Goal: Task Accomplishment & Management: Complete application form

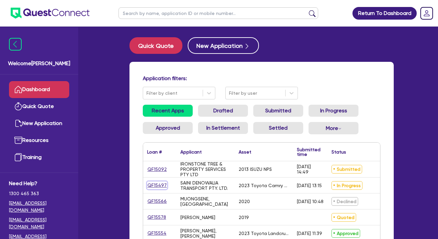
click at [156, 186] on link "QF15497" at bounding box center [157, 186] width 20 height 8
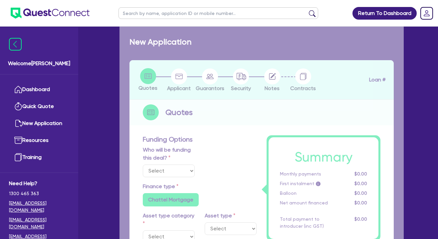
select select "Quest Finance - Own Book"
select select "CARS_AND_LIGHT_TRUCKS"
type input "2023"
radio input "true"
type input "106,000"
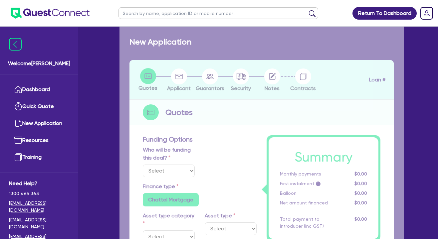
type input "30"
type input "31,800"
type input "2.5"
type input "2,650"
type input "17.95"
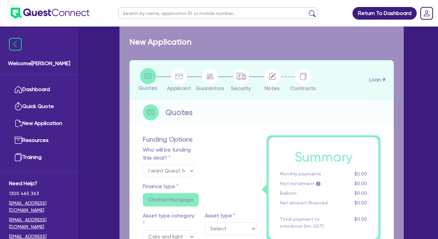
select select "PASSENGER_VEHICLES"
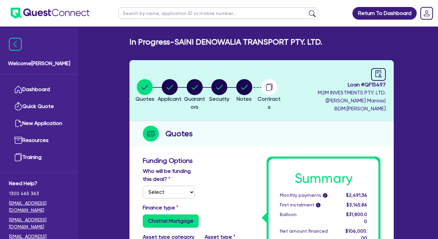
scroll to position [41, 0]
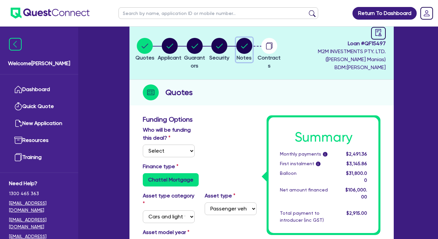
click at [252, 51] on circle "button" at bounding box center [244, 46] width 16 height 16
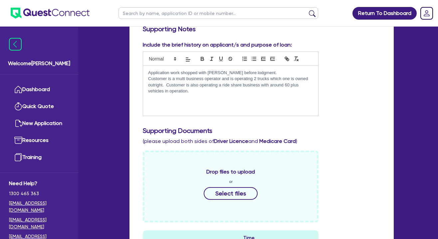
scroll to position [21, 0]
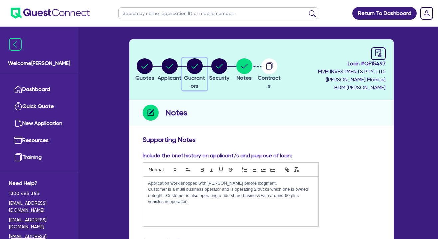
click at [200, 68] on circle "button" at bounding box center [195, 66] width 16 height 16
select select "MR"
select select "VIC"
select select "SINGLE"
select select "CASH"
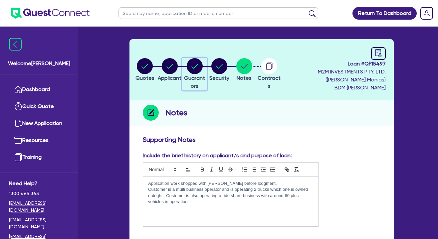
select select "PROPERTY"
select select "VEHICLE"
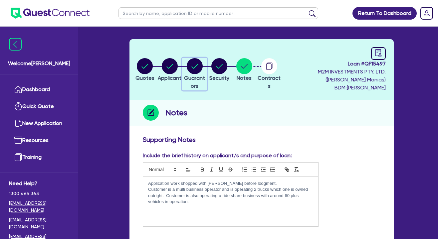
select select "TRUCK"
select select "MORTGAGE"
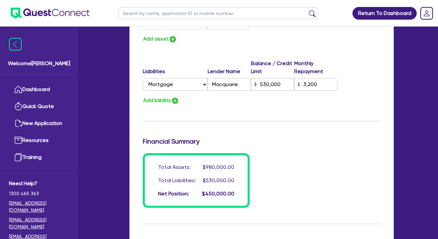
scroll to position [633, 0]
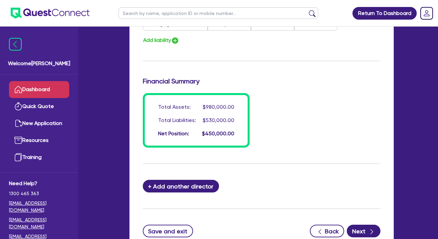
click at [43, 91] on link "Dashboard" at bounding box center [39, 89] width 60 height 17
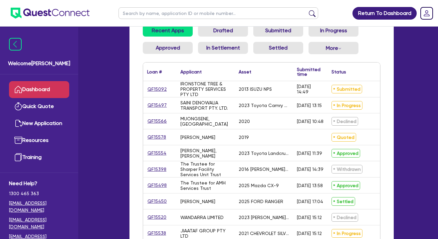
scroll to position [100, 0]
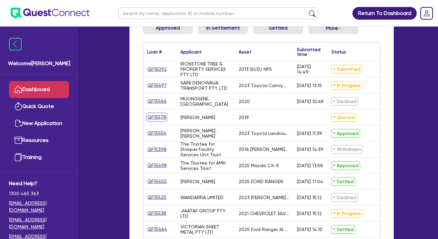
click at [161, 117] on link "QF15578" at bounding box center [156, 118] width 19 height 8
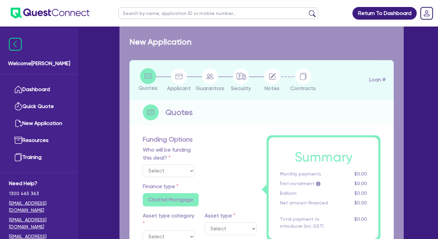
select select "Quest Finance - Own Book"
select select "CARS_AND_LIGHT_TRUCKS"
type input "2019"
radio input "false"
radio input "true"
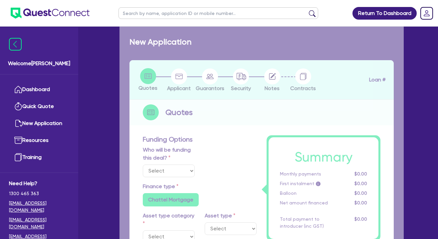
type input "80,000"
type input "20,000"
type input "4.16"
type input "2,500"
type input "17.95"
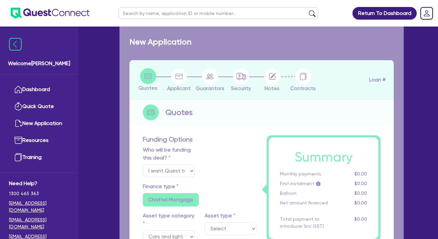
select select "VANS_AND_UTES"
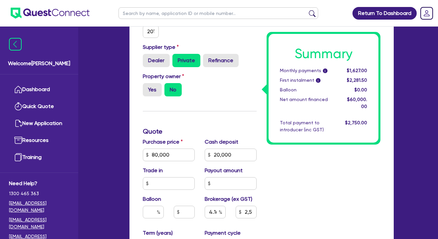
scroll to position [461, 0]
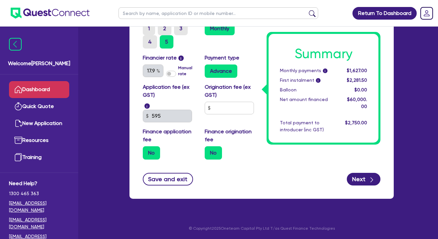
click at [61, 91] on link "Dashboard" at bounding box center [39, 89] width 60 height 17
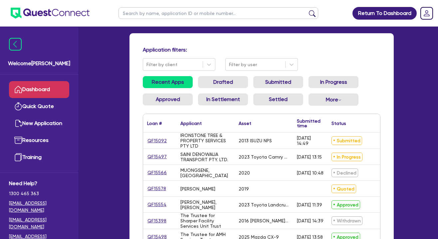
scroll to position [29, 0]
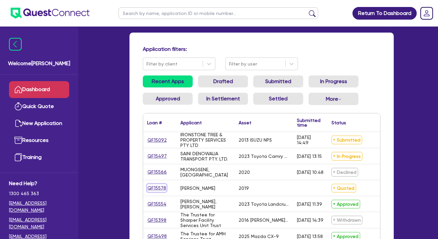
click at [160, 189] on link "QF15578" at bounding box center [156, 188] width 19 height 8
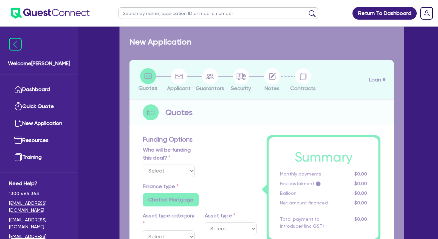
select select "Quest Finance - Own Book"
select select "CARS_AND_LIGHT_TRUCKS"
type input "2019"
radio input "false"
radio input "true"
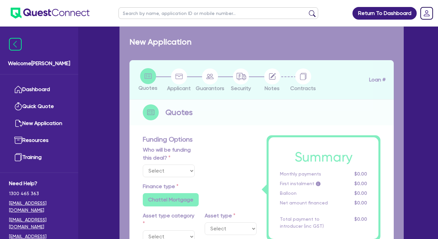
type input "80,000"
type input "20,000"
type input "4.16"
type input "2,500"
type input "17.95"
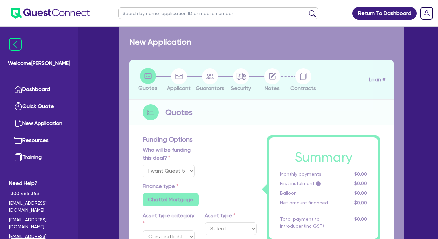
select select "VANS_AND_UTES"
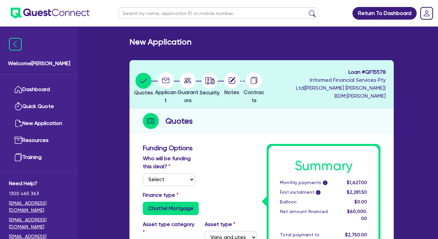
click at [173, 83] on circle at bounding box center [166, 81] width 16 height 16
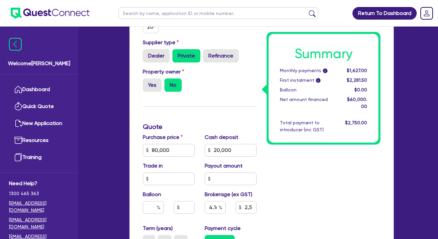
scroll to position [247, 0]
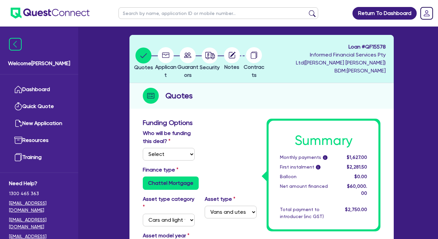
click at [169, 57] on circle at bounding box center [166, 55] width 16 height 16
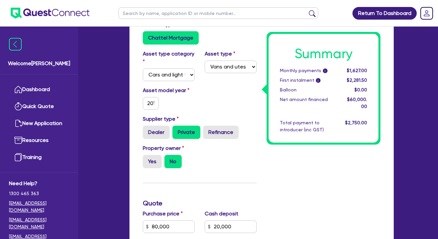
scroll to position [0, 0]
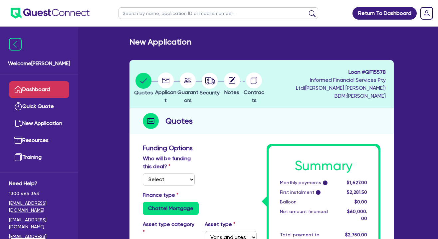
click at [23, 93] on link "Dashboard" at bounding box center [39, 89] width 60 height 17
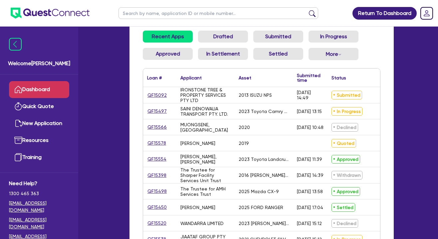
scroll to position [65, 0]
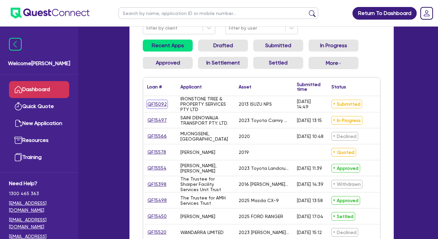
click at [162, 103] on link "QF15092" at bounding box center [157, 105] width 20 height 8
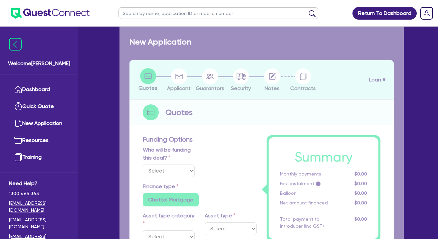
select select "Quest Finance - Own Book"
select select "CARS_AND_LIGHT_TRUCKS"
type input "2013"
radio input "false"
radio input "true"
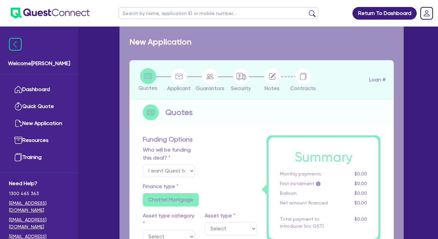
type input "71,000"
type input "7,500"
type input "9.5"
type input "6,032.5"
type input "17.95"
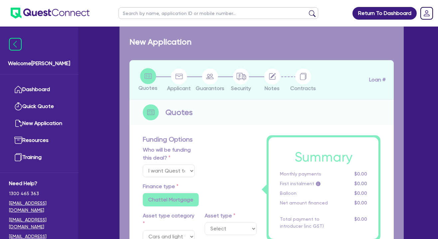
select select "LIGHT_TRUCKS"
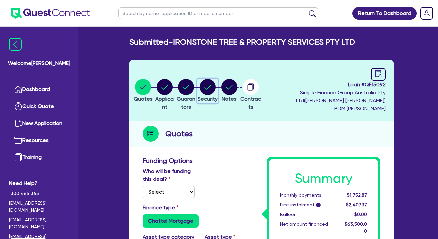
click at [216, 89] on circle "button" at bounding box center [208, 87] width 16 height 16
select select "CARS_AND_LIGHT_TRUCKS"
select select "LIGHT_TRUCKS"
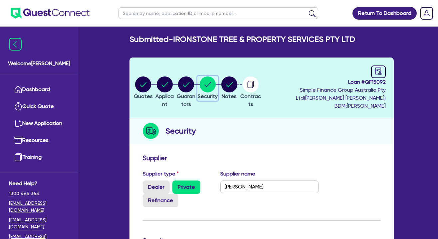
scroll to position [2, 0]
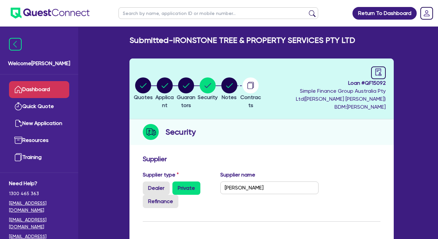
click at [58, 91] on link "Dashboard" at bounding box center [39, 89] width 60 height 17
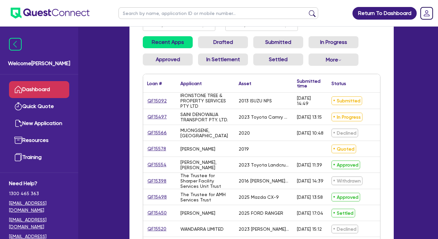
scroll to position [68, 0]
click at [240, 47] on link "Drafted" at bounding box center [223, 43] width 50 height 12
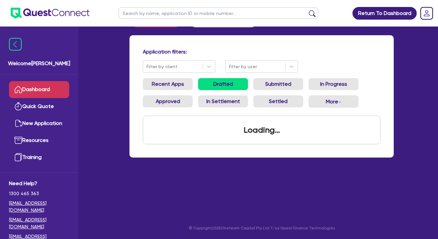
scroll to position [68, 0]
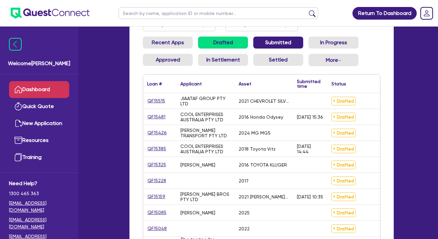
click at [275, 41] on link "Submitted" at bounding box center [278, 43] width 50 height 12
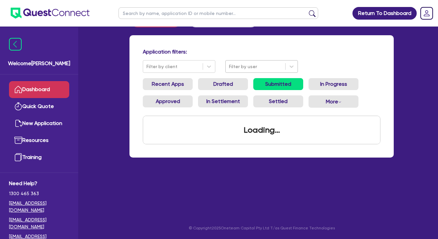
scroll to position [28, 0]
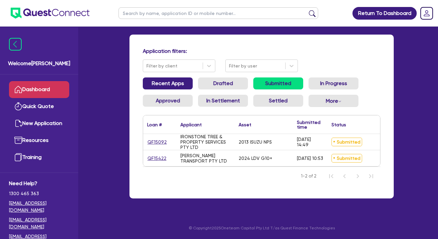
click at [185, 82] on link "Recent Apps" at bounding box center [168, 84] width 50 height 12
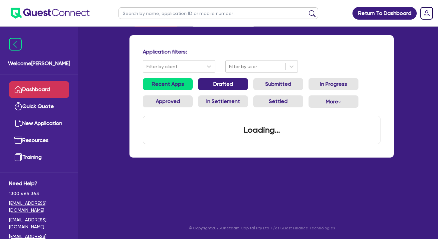
scroll to position [28, 0]
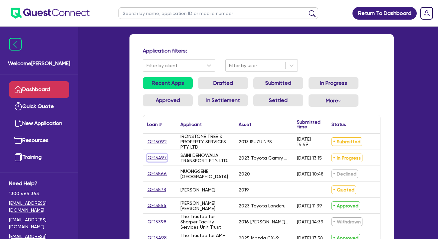
click at [160, 160] on link "QF15497" at bounding box center [157, 158] width 20 height 8
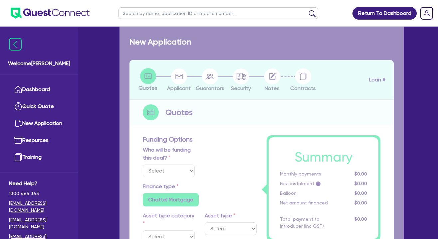
select select "Quest Finance - Own Book"
select select "CARS_AND_LIGHT_TRUCKS"
type input "2023"
radio input "true"
type input "106,000"
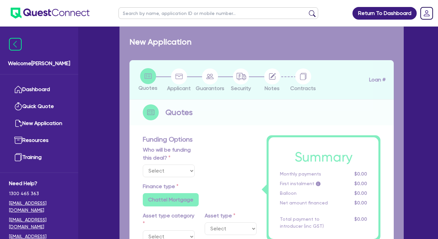
type input "30"
type input "31,800"
type input "2.5"
type input "2,650"
type input "17.95"
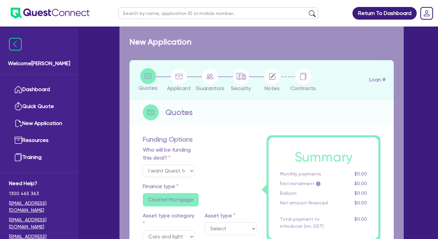
select select "PASSENGER_VEHICLES"
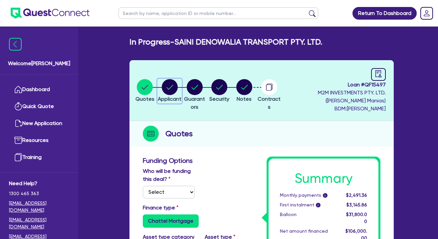
click at [172, 88] on icon "button" at bounding box center [169, 87] width 7 height 5
select select "COMPANY"
select select "TRANSPORT_WAREHOUSING"
select select "PASSENGERS_FREIGHT_TRANSPORT"
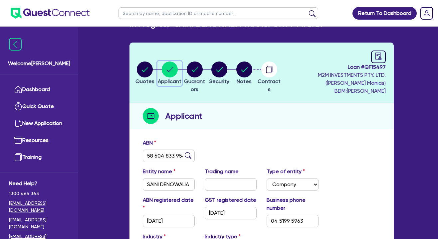
scroll to position [11, 0]
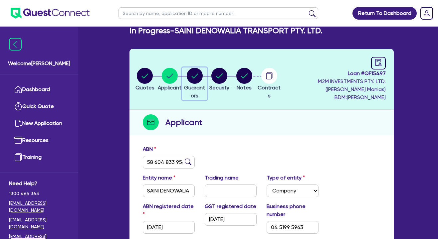
click at [193, 77] on circle "button" at bounding box center [195, 76] width 16 height 16
select select "MR"
select select "VIC"
select select "SINGLE"
select select "CASH"
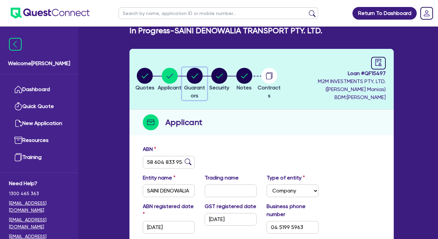
select select "PROPERTY"
select select "VEHICLE"
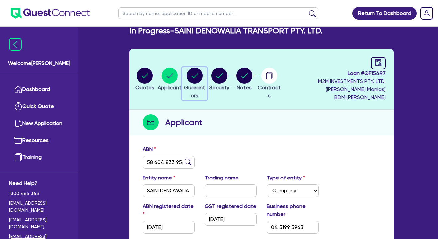
select select "TRUCK"
select select "MORTGAGE"
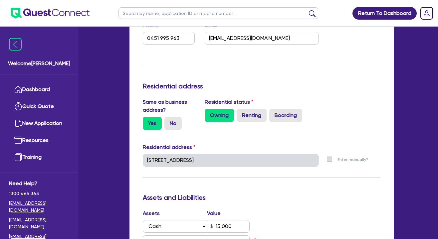
scroll to position [24, 0]
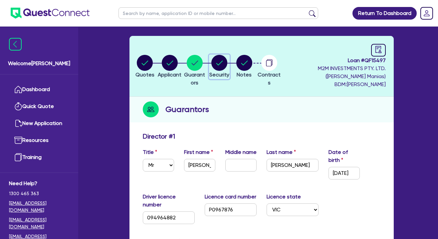
click at [224, 65] on circle "button" at bounding box center [219, 63] width 16 height 16
select select "CARS_AND_LIGHT_TRUCKS"
select select "PASSENGER_VEHICLES"
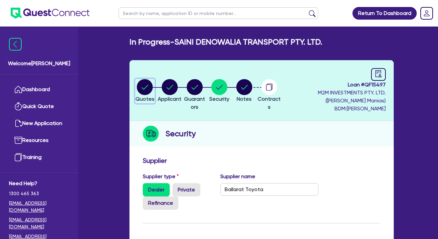
click at [144, 88] on circle "button" at bounding box center [145, 87] width 16 height 16
select select "Quest Finance - Own Book"
select select "CARS_AND_LIGHT_TRUCKS"
select select "PASSENGER_VEHICLES"
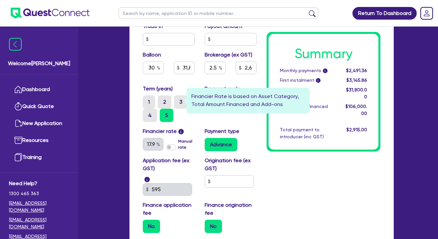
scroll to position [431, 0]
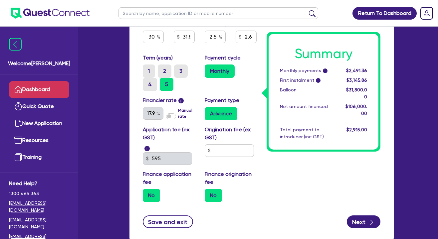
click at [46, 91] on link "Dashboard" at bounding box center [39, 89] width 60 height 17
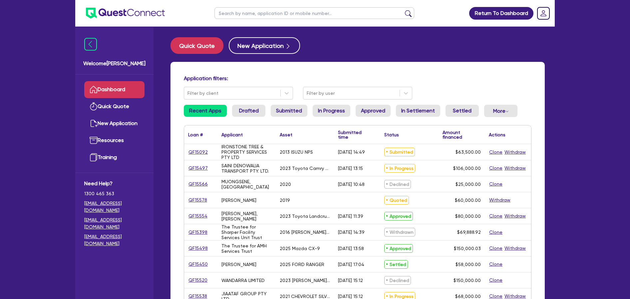
click at [131, 86] on link "Dashboard" at bounding box center [114, 89] width 60 height 17
